Goal: Task Accomplishment & Management: Complete application form

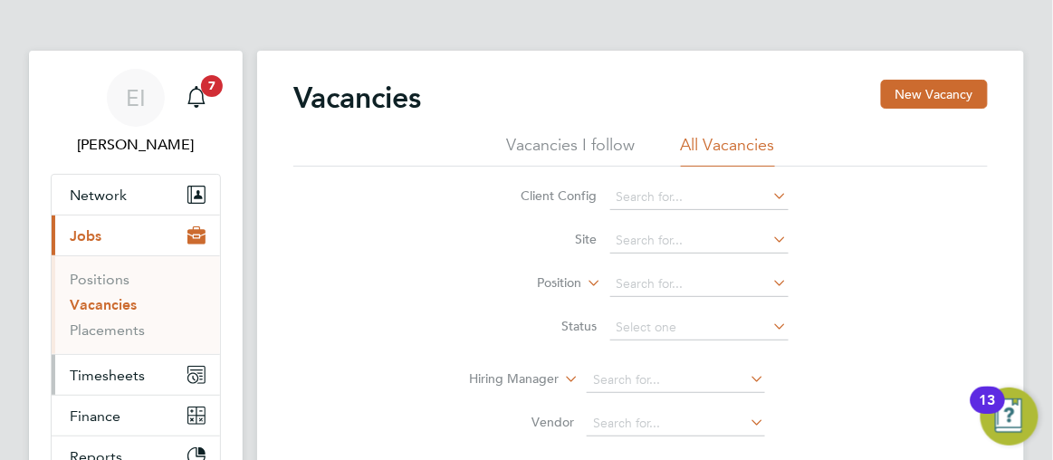
click at [100, 371] on span "Timesheets" at bounding box center [107, 375] width 75 height 17
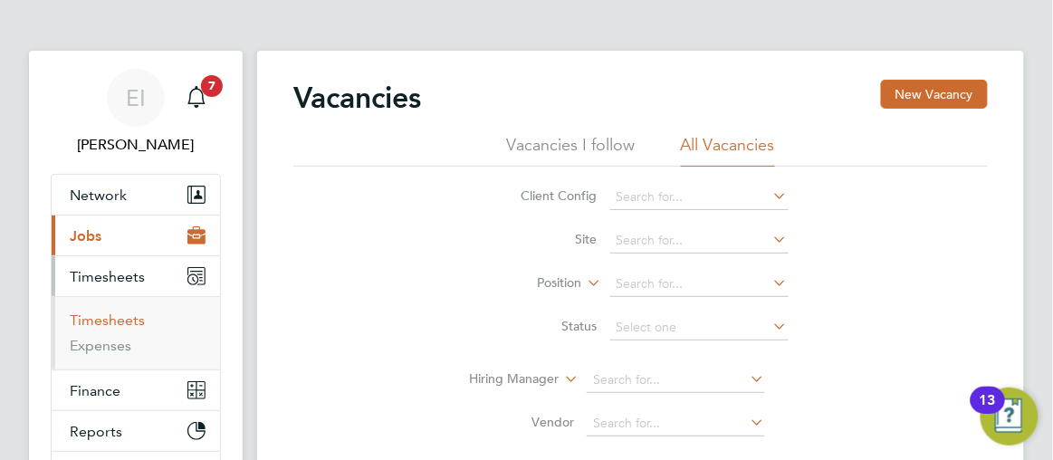
click at [116, 315] on link "Timesheets" at bounding box center [107, 319] width 75 height 17
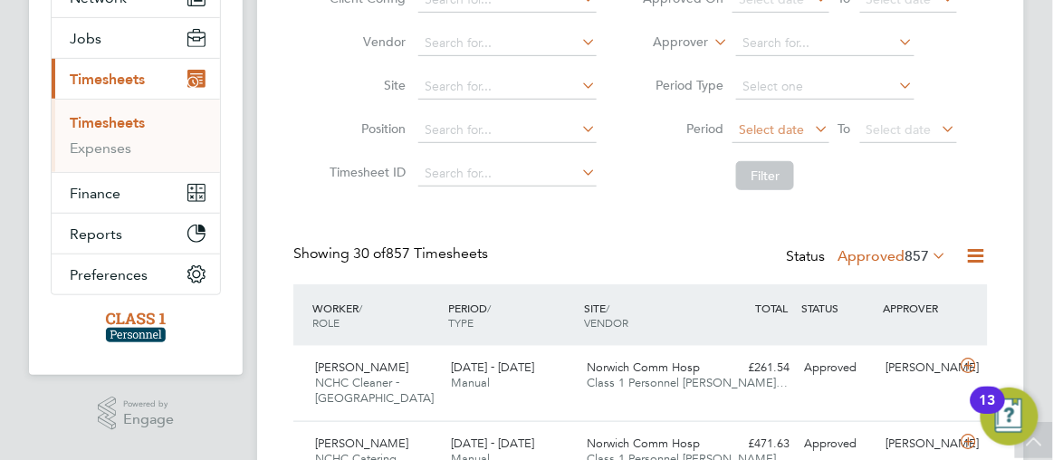
click at [759, 126] on span "Select date" at bounding box center [771, 129] width 65 height 16
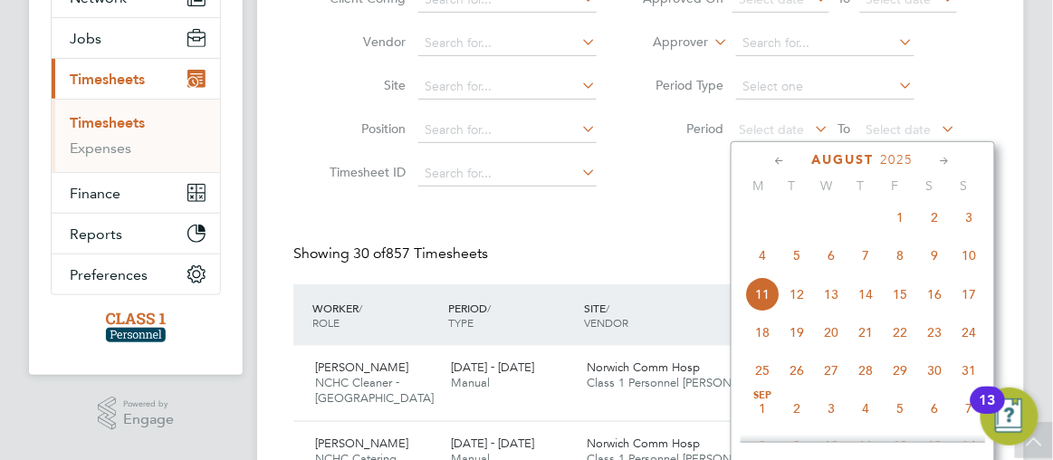
click at [769, 263] on span "4" at bounding box center [762, 255] width 34 height 34
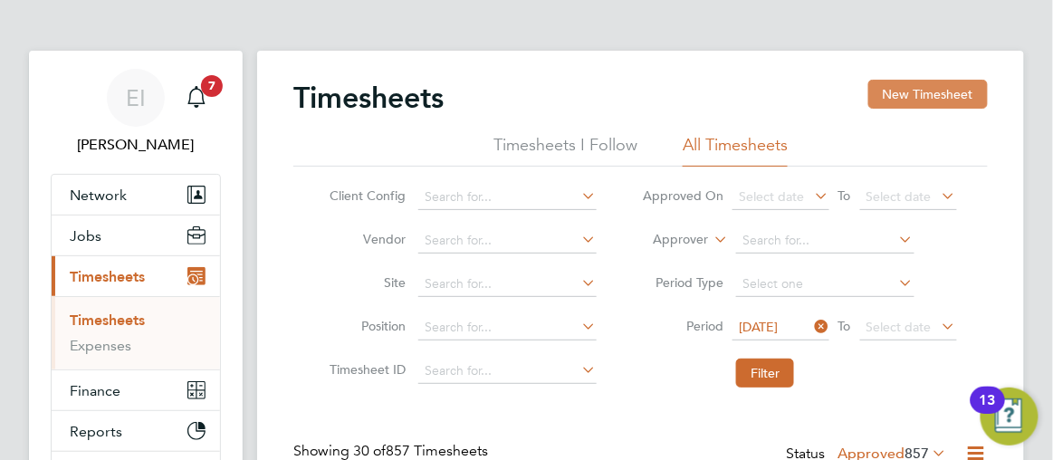
click at [915, 86] on button "New Timesheet" at bounding box center [928, 94] width 120 height 29
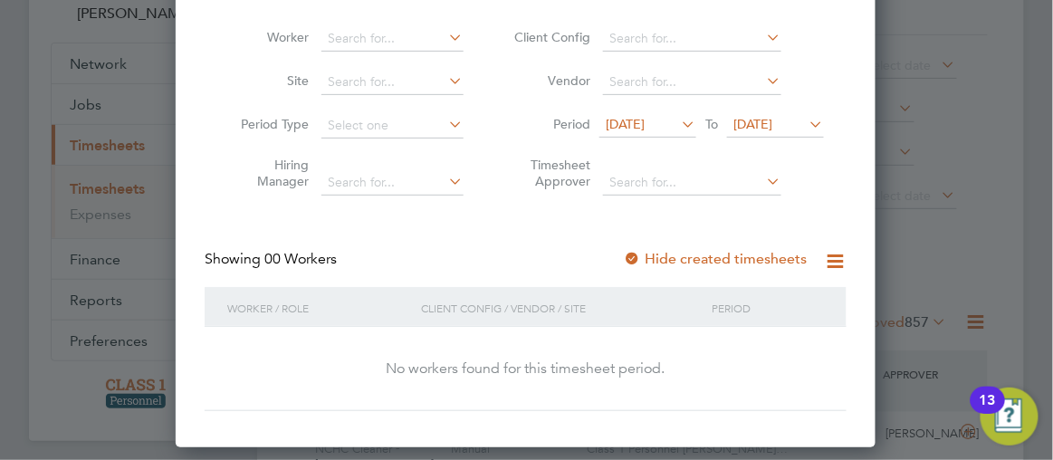
click at [618, 120] on span "[DATE]" at bounding box center [625, 124] width 39 height 16
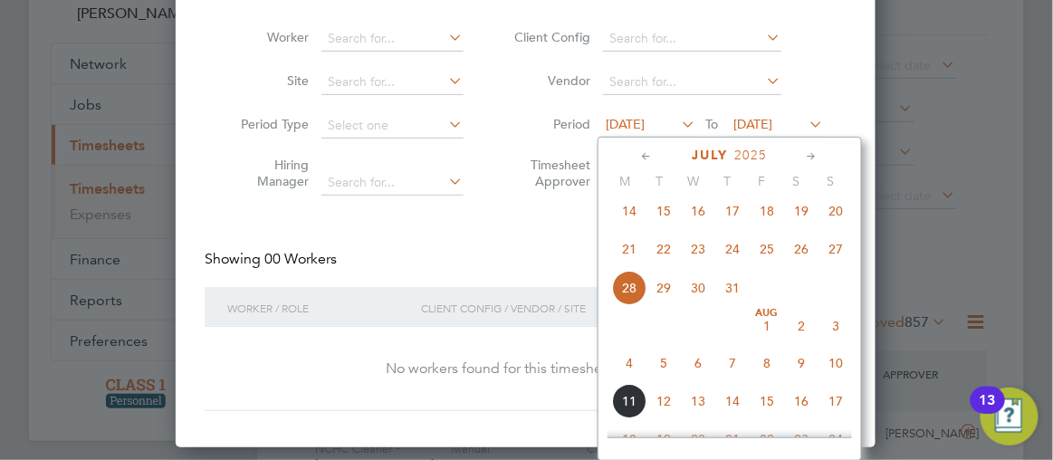
click at [627, 381] on span "4" at bounding box center [629, 364] width 34 height 34
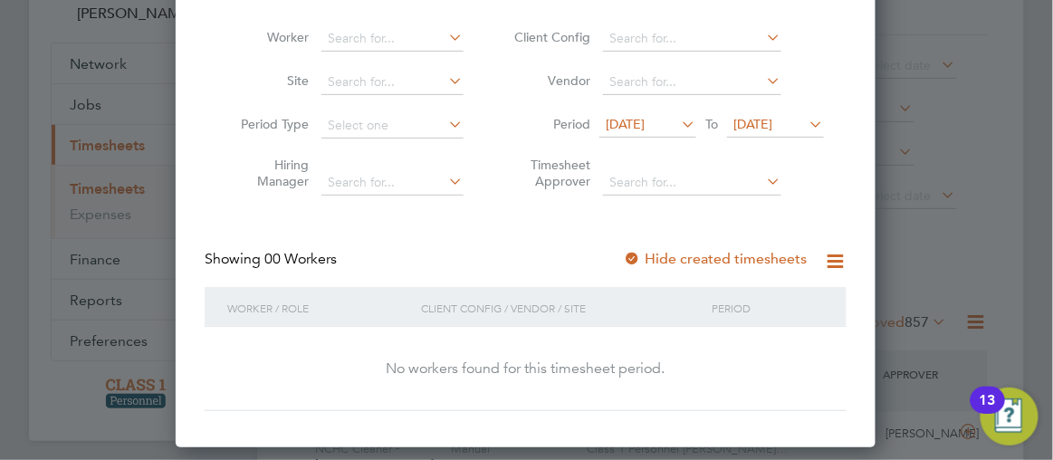
click at [768, 127] on span "[DATE]" at bounding box center [752, 124] width 39 height 16
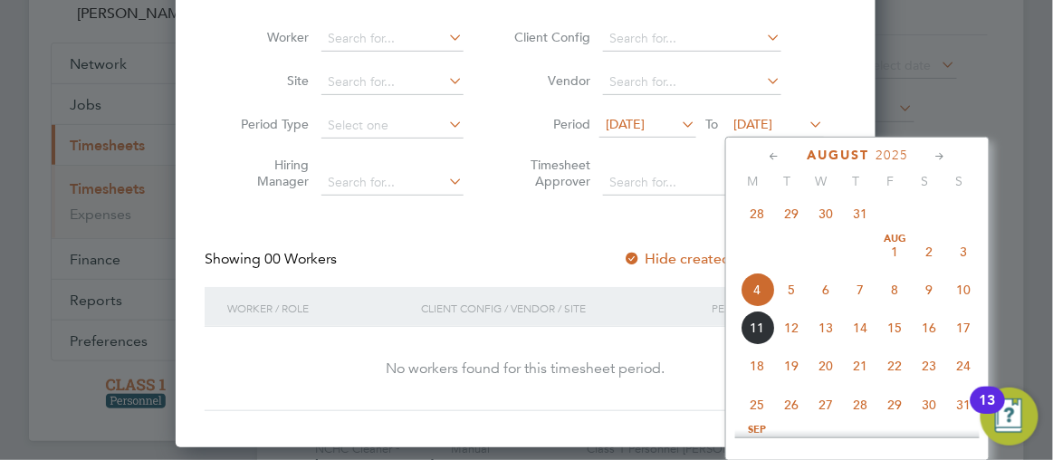
click at [962, 302] on span "10" at bounding box center [963, 290] width 34 height 34
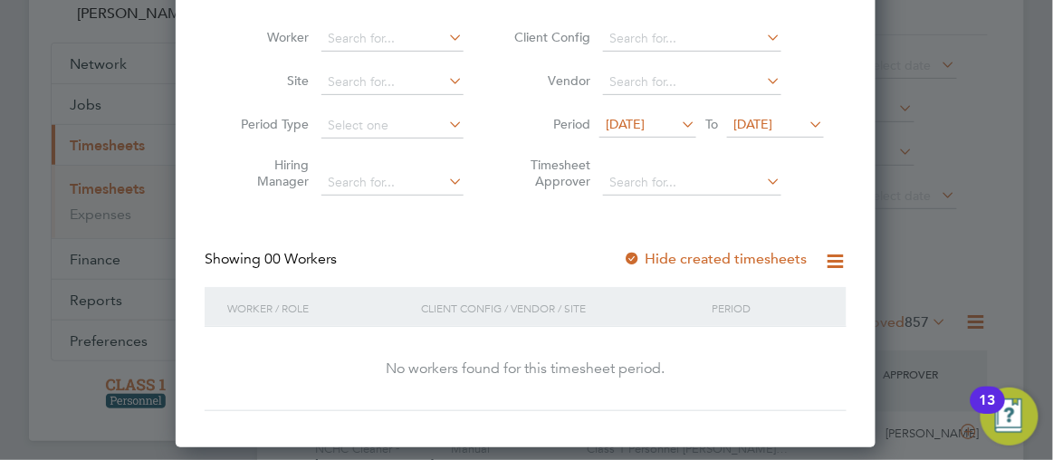
click at [1042, 126] on div at bounding box center [526, 230] width 1053 height 460
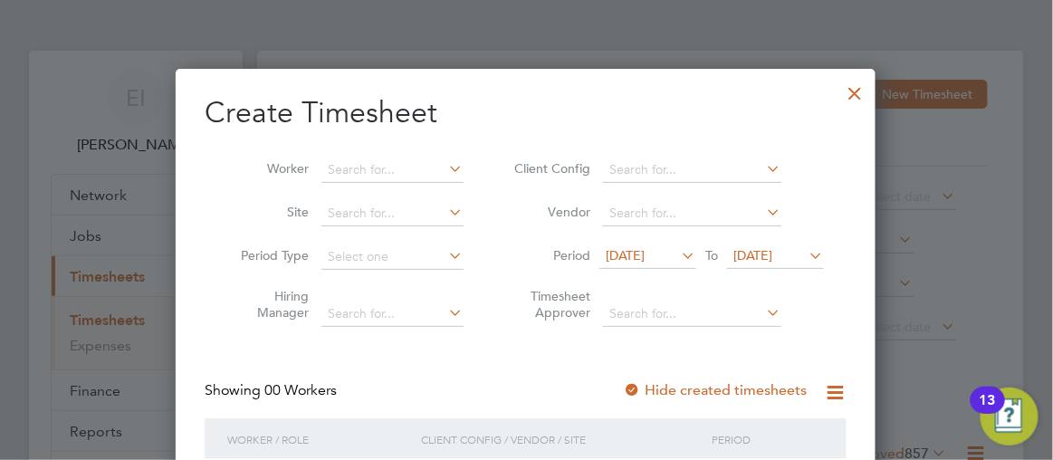
click at [857, 91] on div at bounding box center [854, 88] width 33 height 33
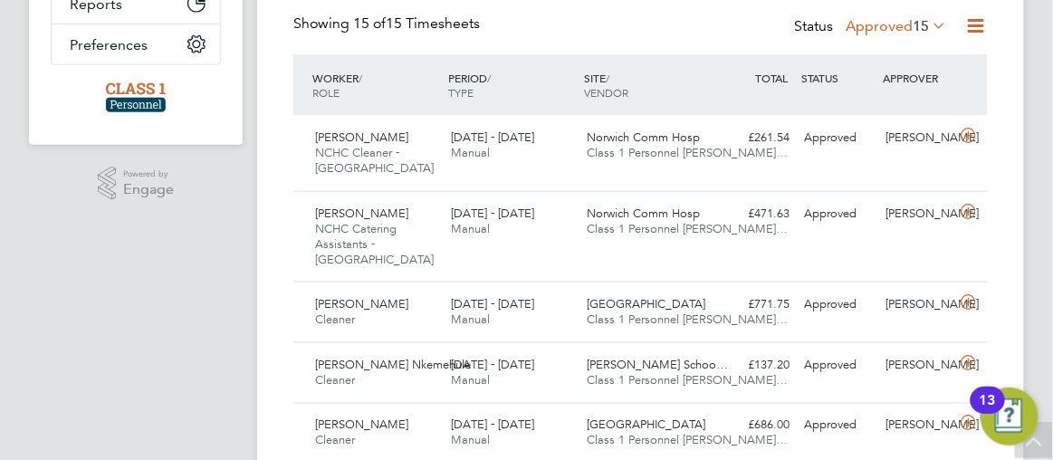
click at [1040, 94] on app-barbie "Timesheets New Timesheet Timesheets I Follow All Timesheets Client Config Vendo…" at bounding box center [655, 339] width 796 height 1533
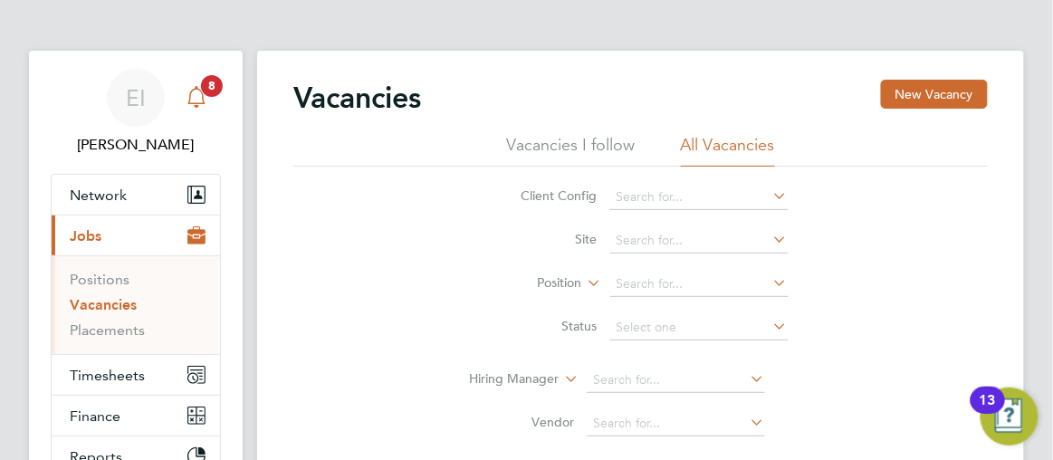
click at [205, 80] on span "8" at bounding box center [212, 86] width 22 height 22
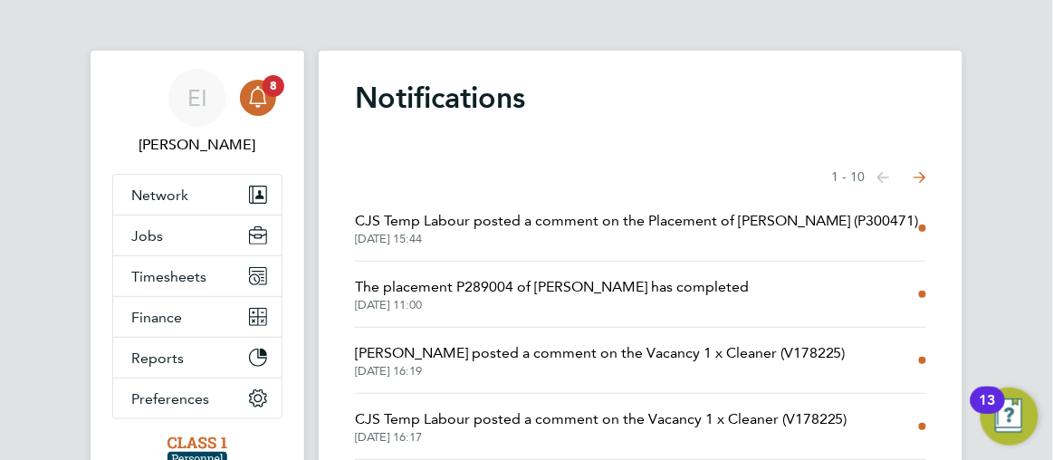
click at [575, 235] on span "[DATE] 15:44" at bounding box center [637, 239] width 564 height 14
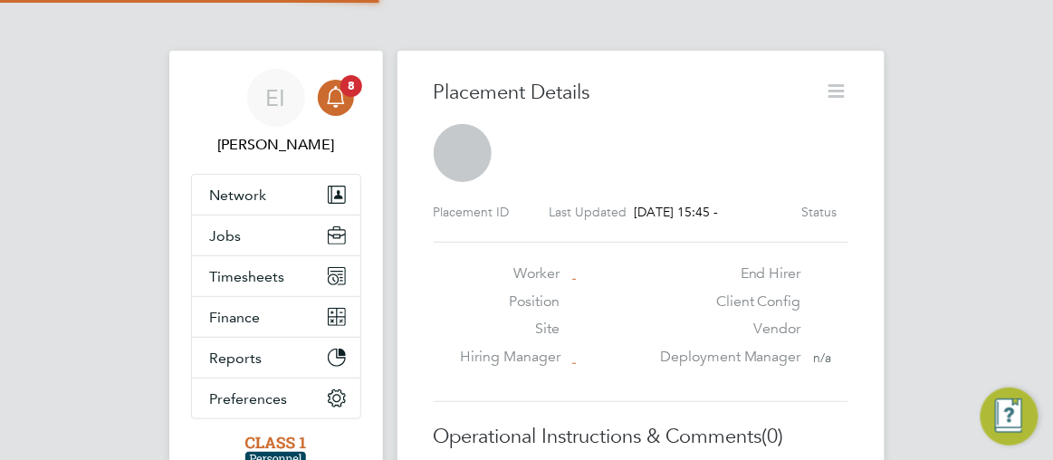
scroll to position [29, 205]
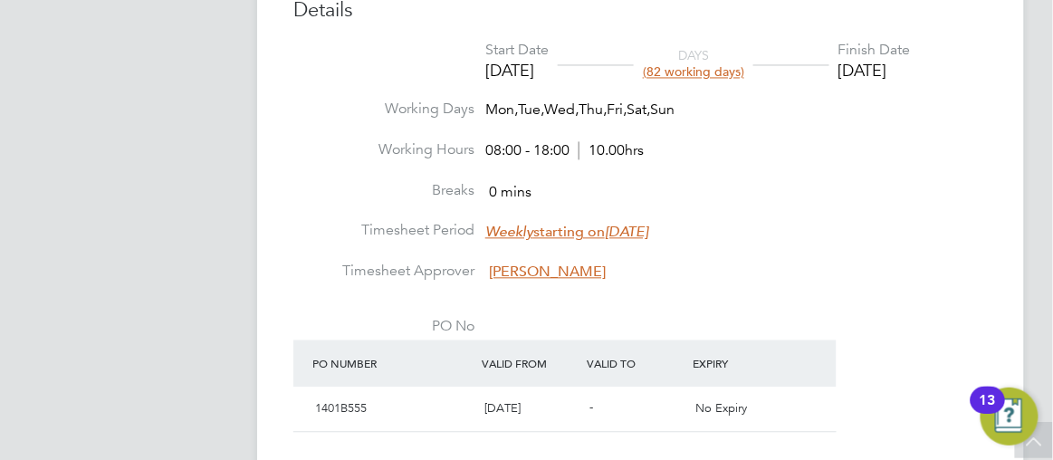
scroll to position [790, 0]
